Goal: Task Accomplishment & Management: Complete application form

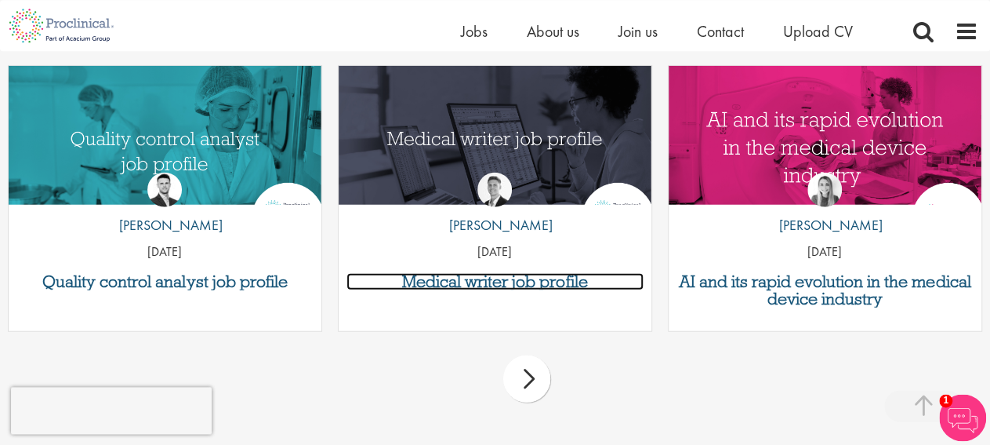
scroll to position [1957, 0]
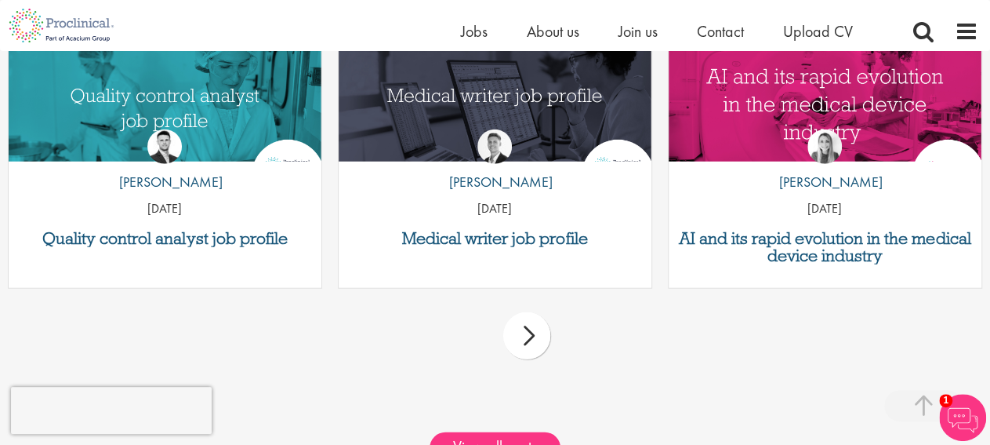
click at [514, 330] on div "next" at bounding box center [526, 335] width 47 height 47
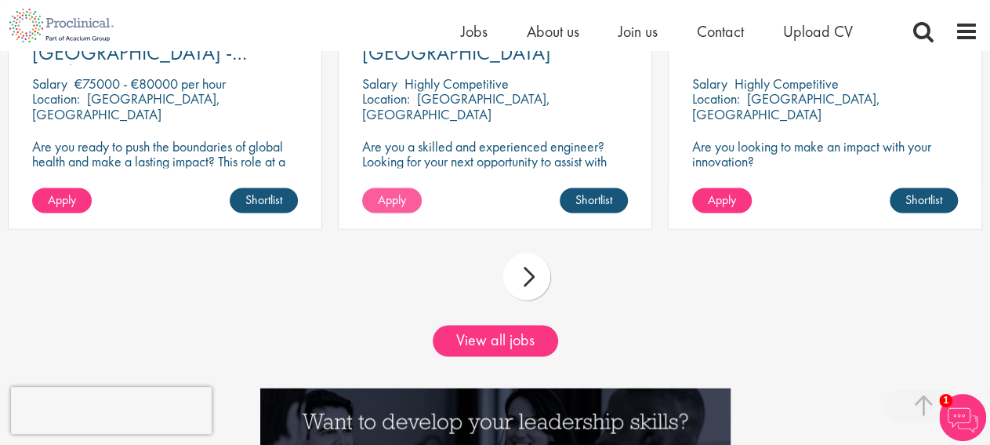
scroll to position [1397, 0]
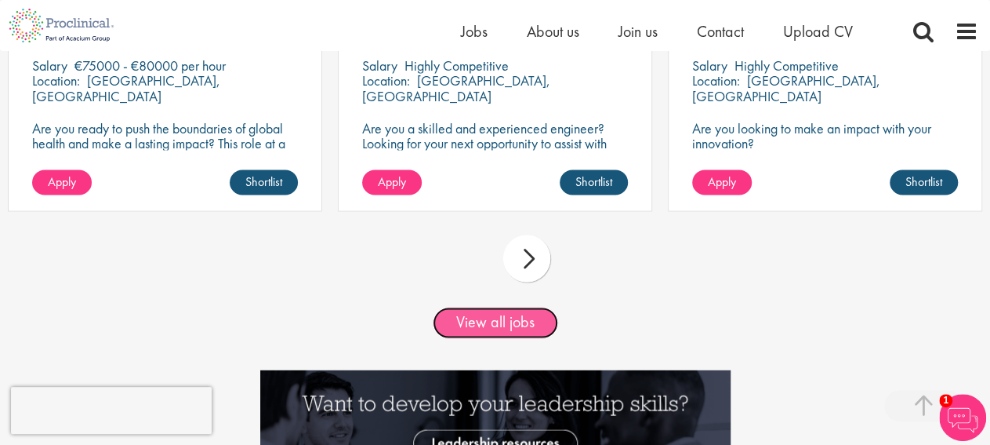
click at [523, 311] on link "View all jobs" at bounding box center [495, 322] width 125 height 31
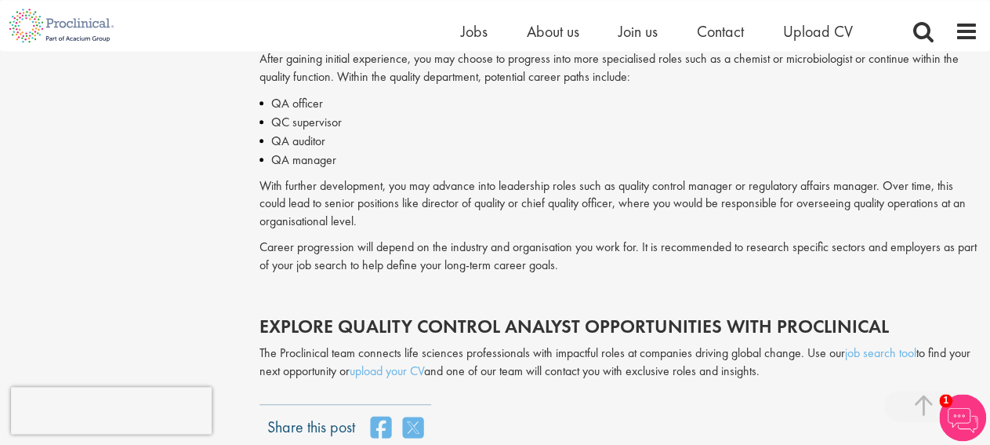
scroll to position [3425, 0]
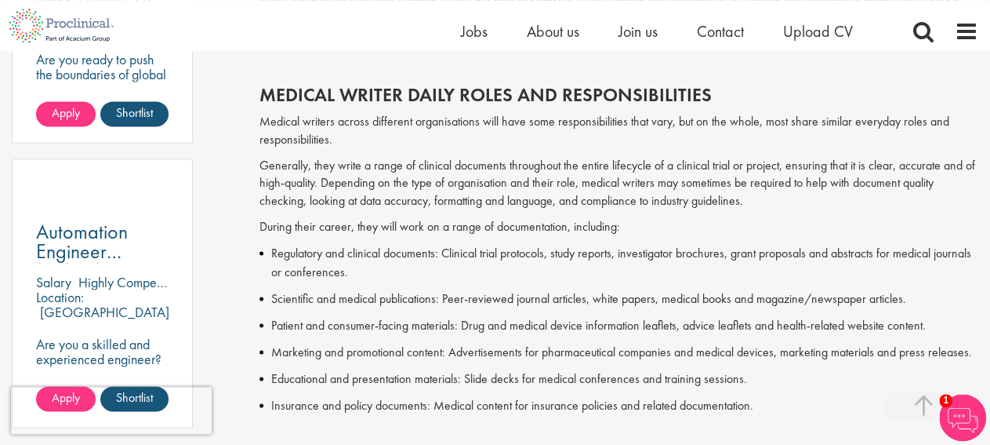
scroll to position [1060, 0]
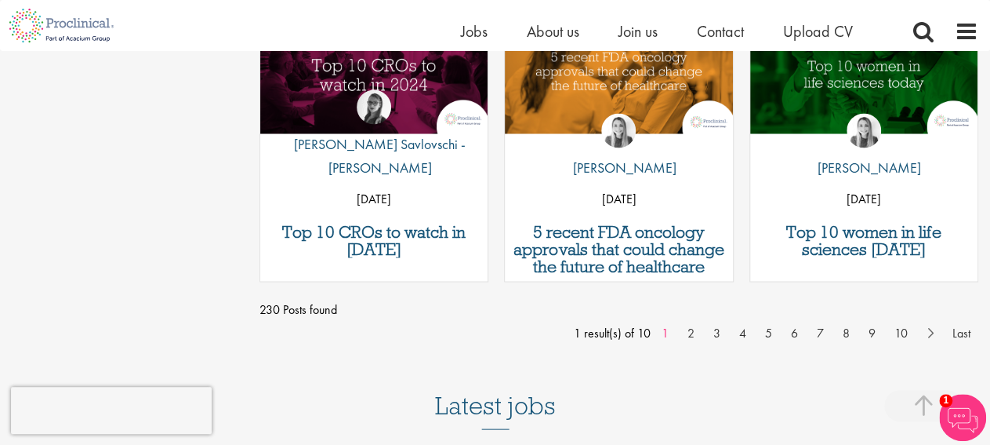
scroll to position [1468, 0]
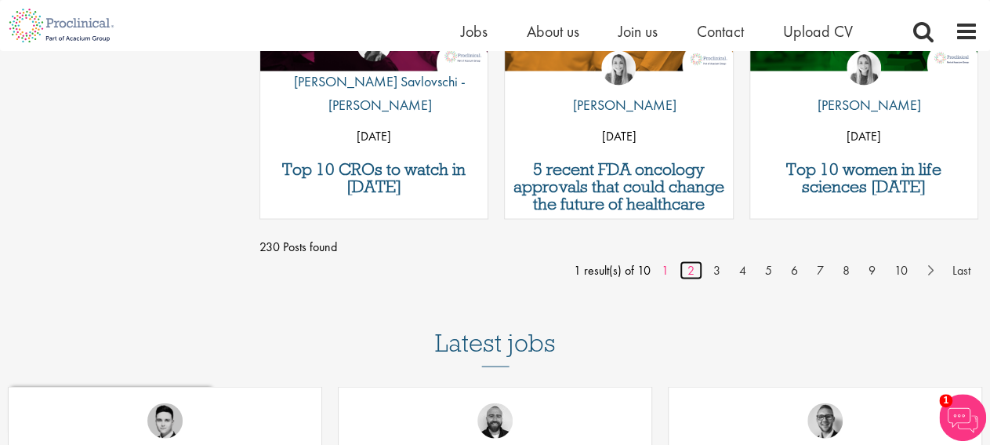
click at [692, 269] on link "2" at bounding box center [691, 269] width 23 height 19
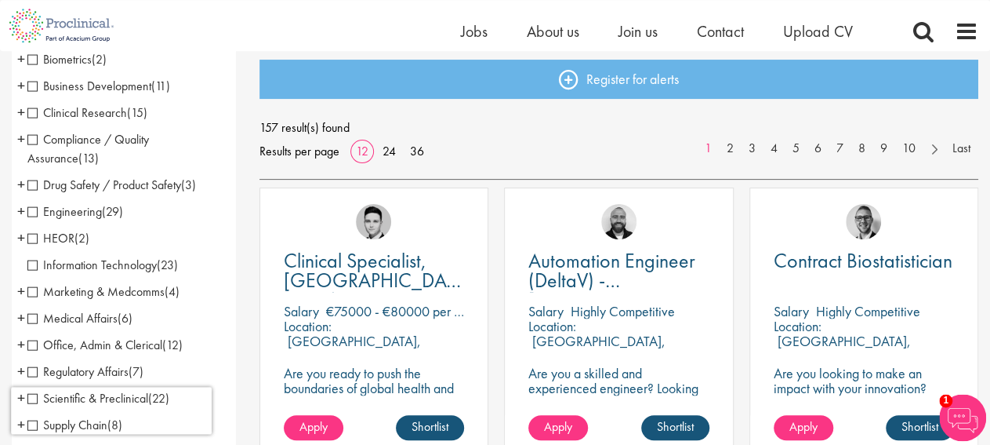
scroll to position [245, 0]
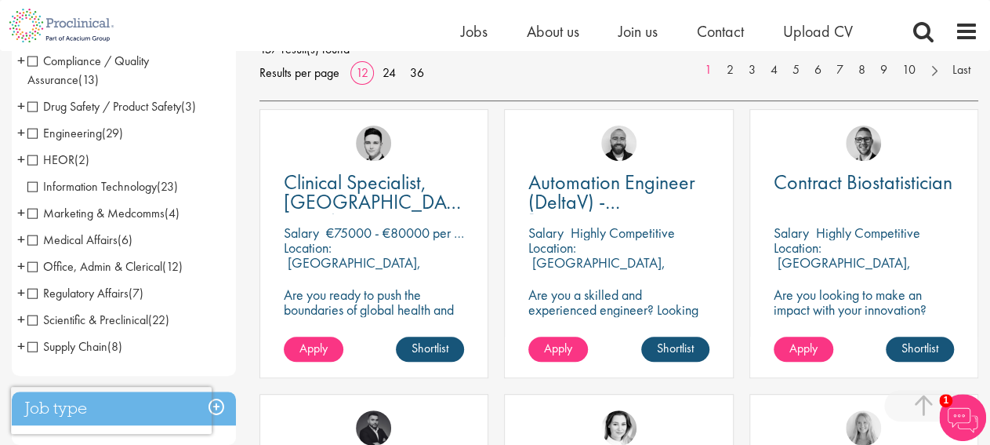
click at [33, 158] on span "HEOR" at bounding box center [50, 159] width 47 height 16
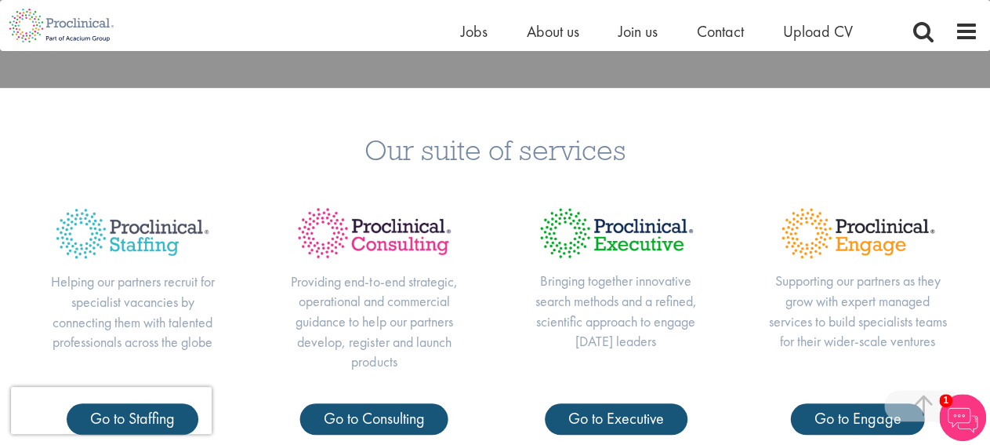
scroll to position [326, 0]
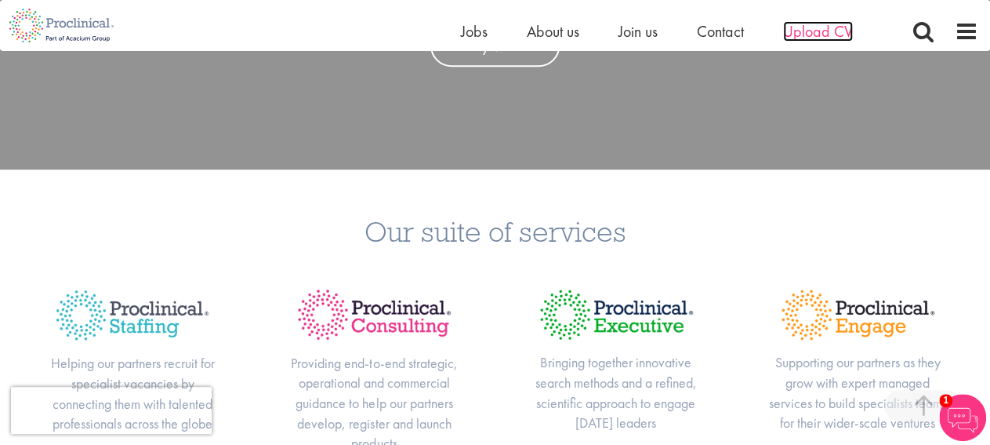
click at [804, 34] on span "Upload CV" at bounding box center [818, 31] width 70 height 20
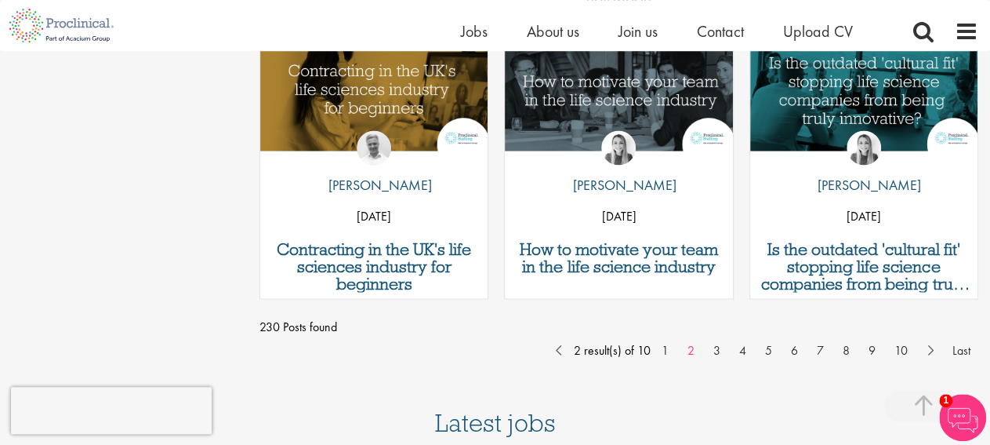
scroll to position [1468, 0]
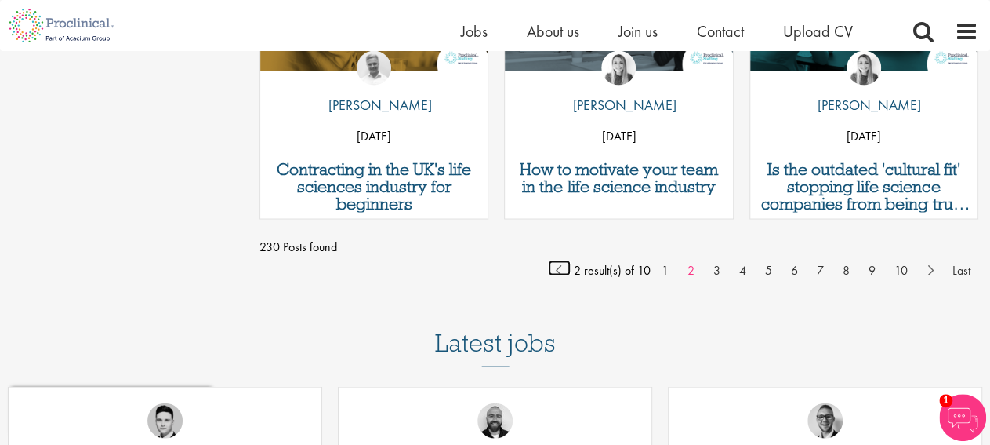
click at [559, 271] on link "Prev" at bounding box center [559, 268] width 23 height 16
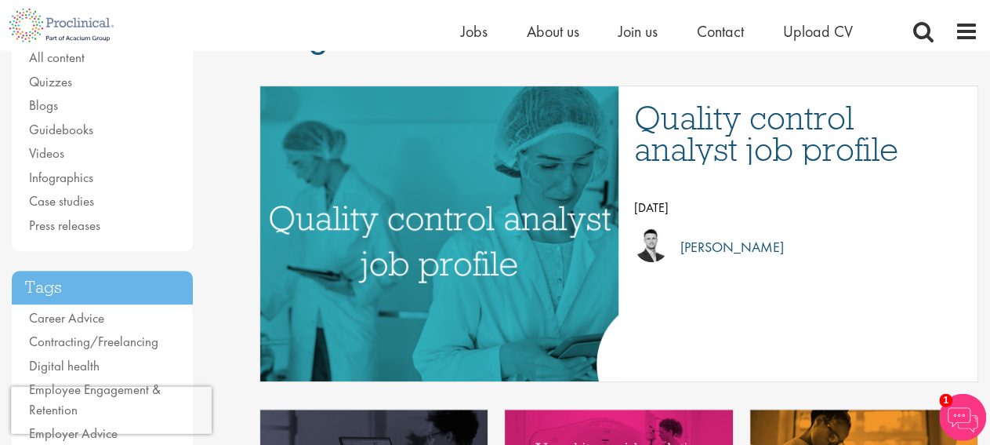
scroll to position [163, 0]
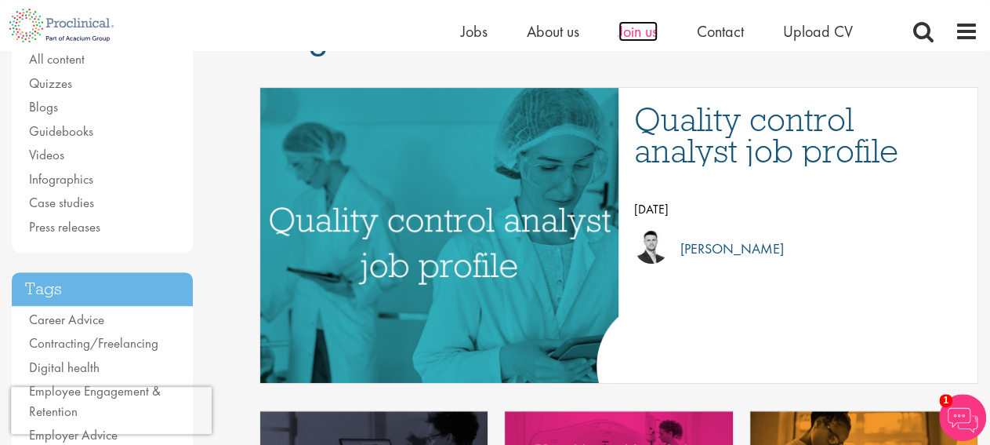
click at [649, 30] on span "Join us" at bounding box center [638, 31] width 39 height 20
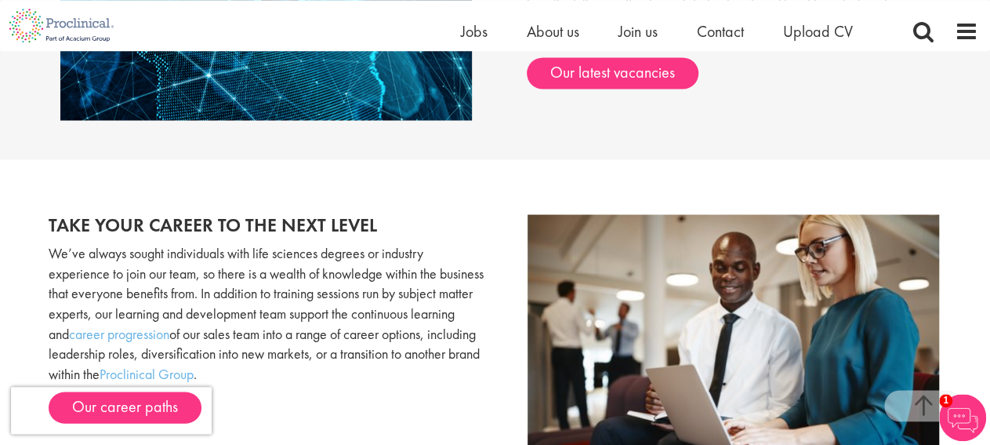
scroll to position [1587, 0]
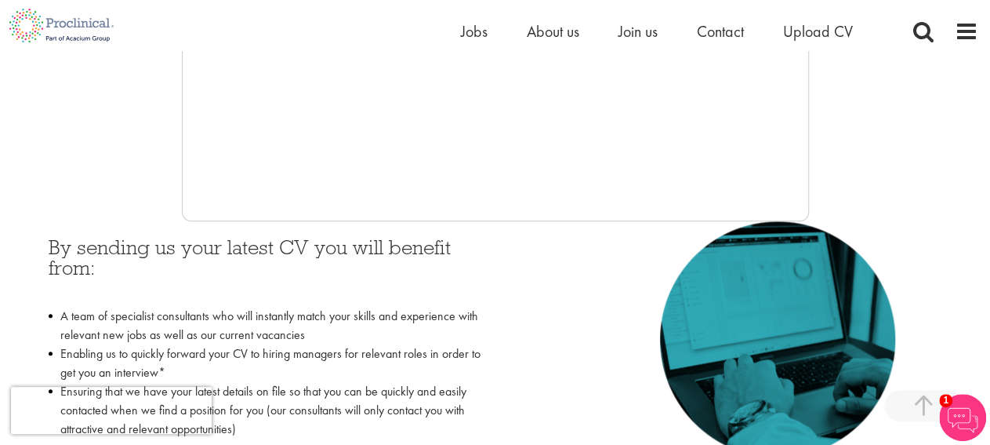
scroll to position [336, 0]
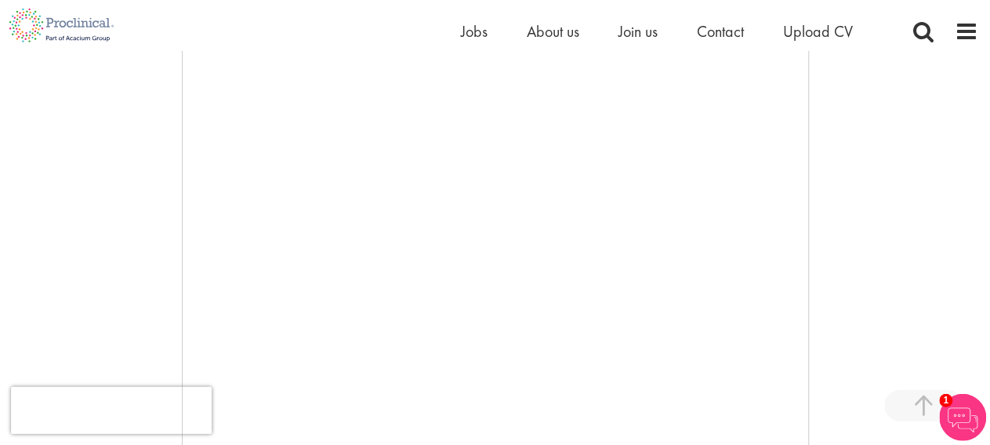
click at [119, 196] on div at bounding box center [495, 220] width 967 height 470
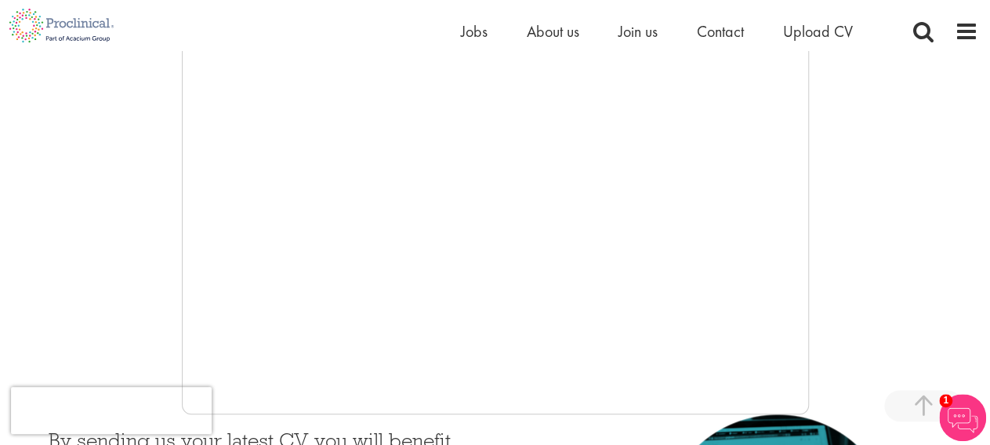
scroll to position [418, 0]
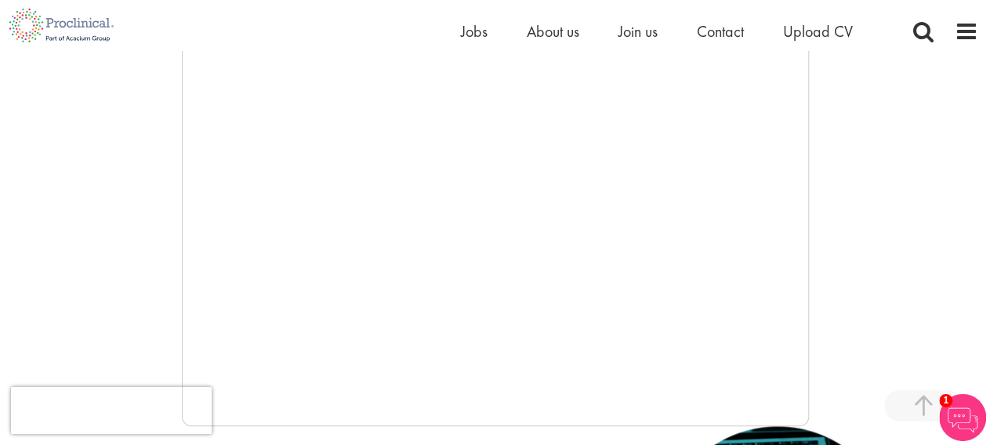
scroll to position [336, 0]
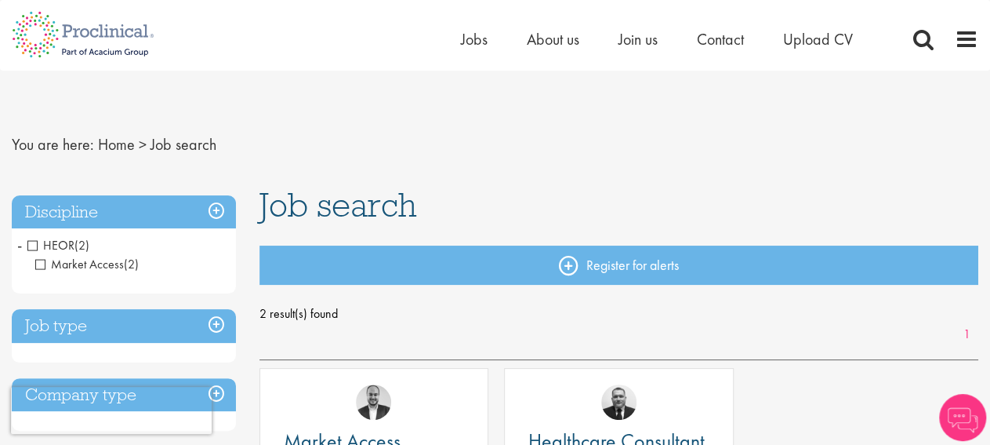
click at [30, 245] on span "HEOR" at bounding box center [50, 245] width 47 height 16
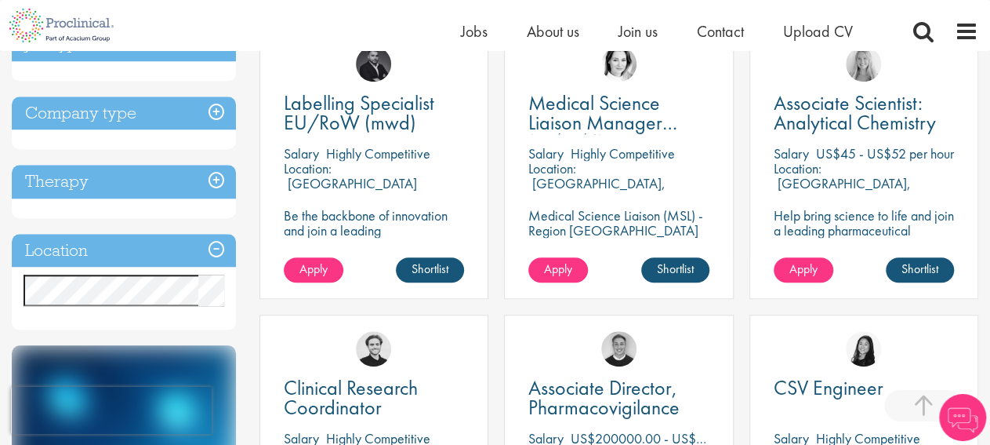
scroll to position [652, 0]
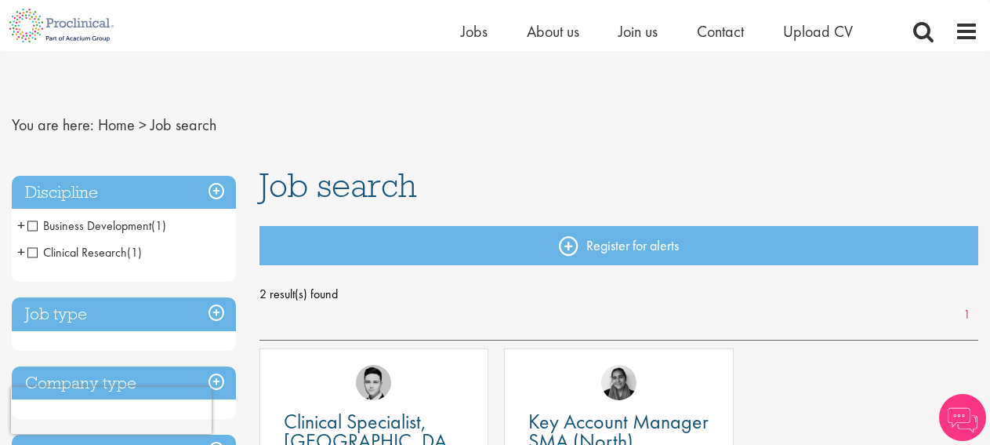
scroll to position [245, 0]
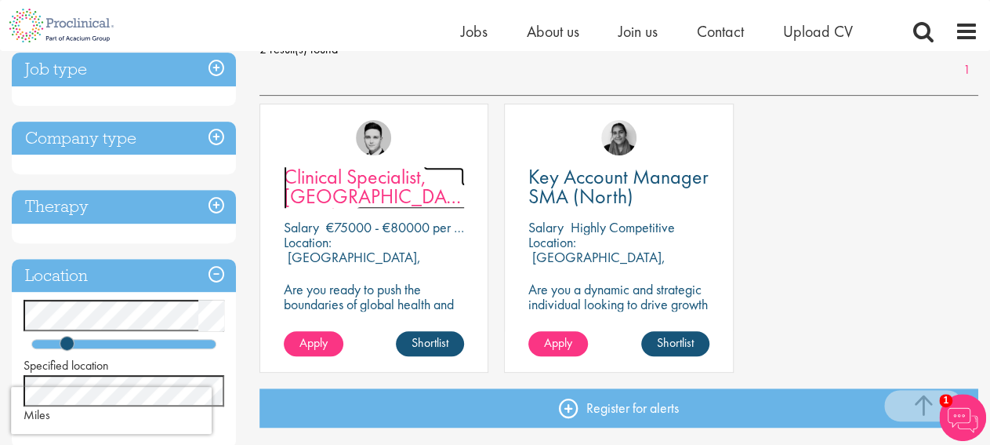
click at [382, 195] on span "Clinical Specialist, [GEOGRAPHIC_DATA] - Cardiac" at bounding box center [378, 196] width 189 height 66
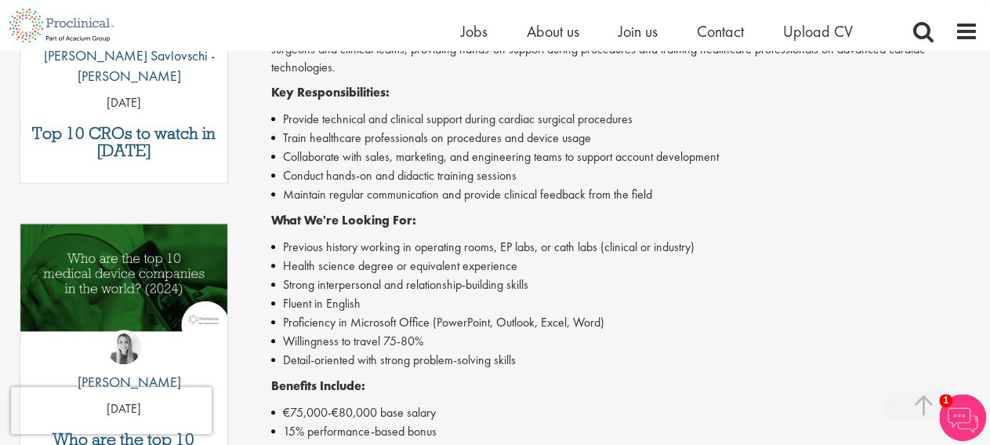
scroll to position [734, 0]
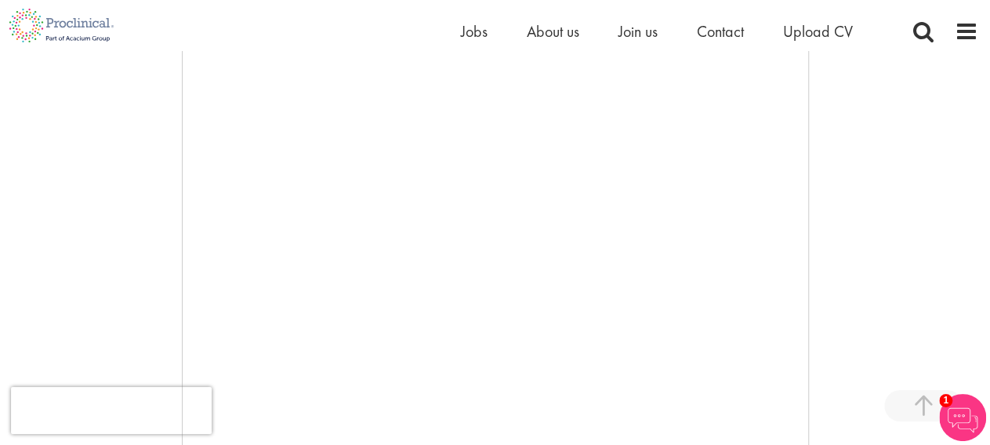
scroll to position [336, 0]
click at [51, 300] on div at bounding box center [495, 220] width 967 height 470
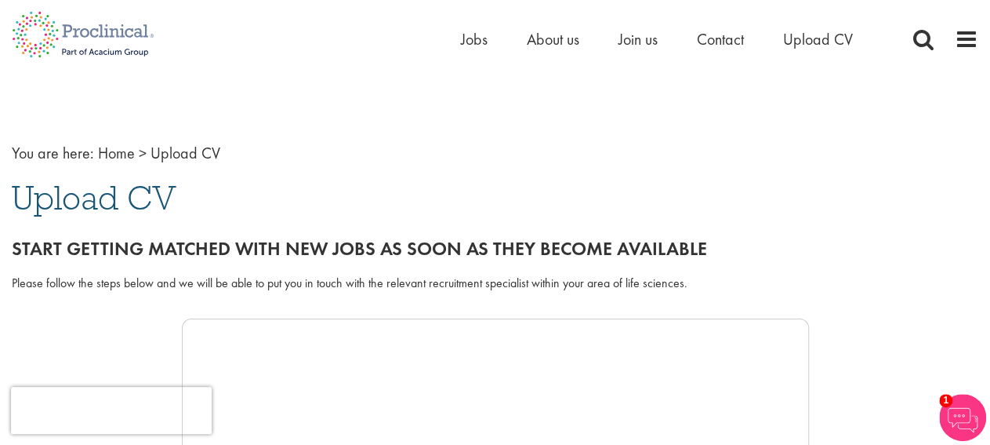
scroll to position [0, 0]
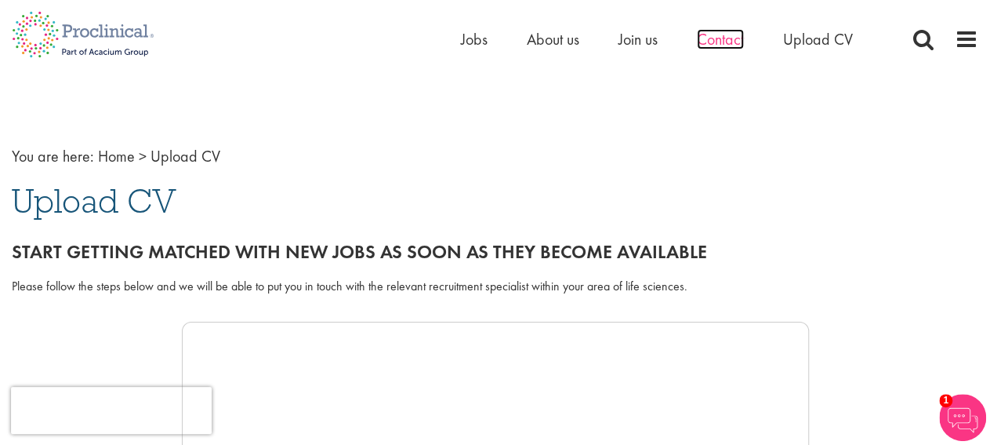
click at [713, 32] on span "Contact" at bounding box center [720, 39] width 47 height 20
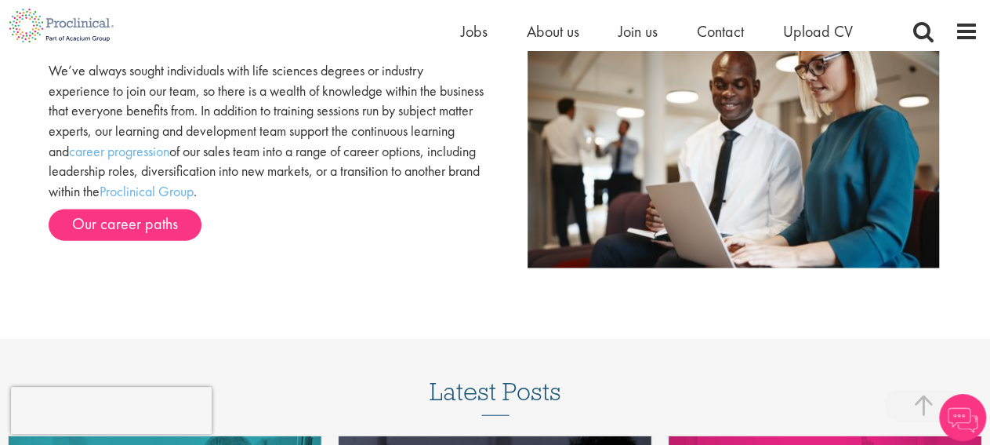
scroll to position [1223, 0]
